Goal: Find specific page/section: Find specific page/section

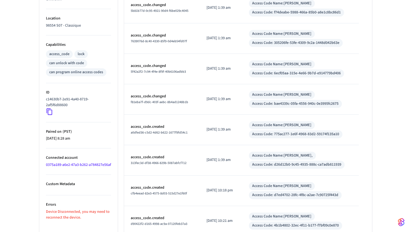
scroll to position [217, 0]
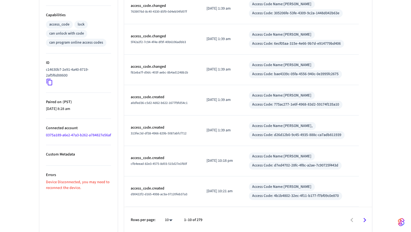
click at [70, 134] on link "0375a189-a6e2-47a3-b262-a784827e56af" at bounding box center [78, 134] width 65 height 5
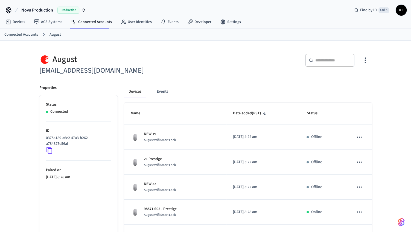
drag, startPoint x: 115, startPoint y: 69, endPoint x: 27, endPoint y: 70, distance: 88.1
click at [27, 70] on div "August [EMAIL_ADDRESS][DOMAIN_NAME] ​ ​ Properties Status Connected ID 0375a189…" at bounding box center [205, 221] width 411 height 360
copy h6 "[EMAIL_ADDRESS][DOMAIN_NAME]"
click at [211, 67] on div "​ ​" at bounding box center [290, 63] width 163 height 18
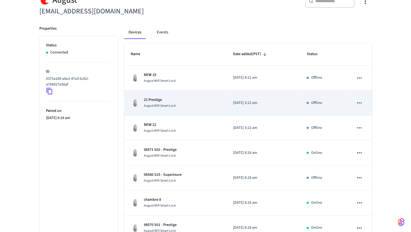
scroll to position [27, 0]
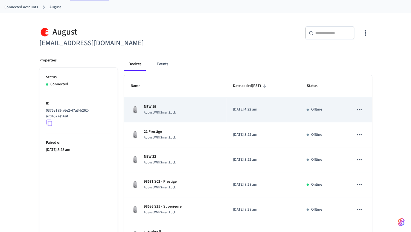
click at [161, 106] on p "NEW 19" at bounding box center [160, 107] width 32 height 6
click at [152, 111] on span "August Wifi Smart Lock" at bounding box center [160, 112] width 32 height 5
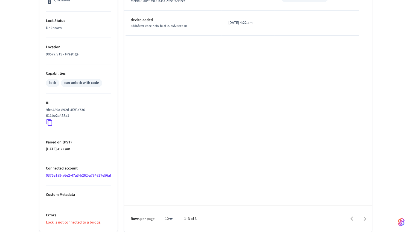
scroll to position [163, 0]
